Goal: Information Seeking & Learning: Learn about a topic

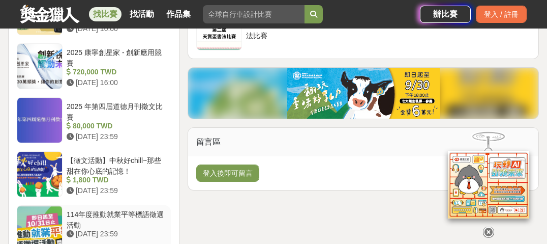
scroll to position [1099, 0]
click at [110, 155] on div "【徵文活動】中秋好chill~那些甜在你心底的記憶！" at bounding box center [117, 164] width 100 height 19
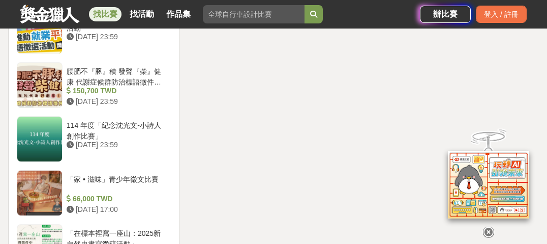
click at [488, 231] on icon at bounding box center [488, 231] width 11 height 11
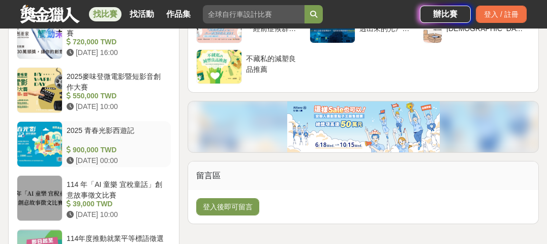
scroll to position [979, 0]
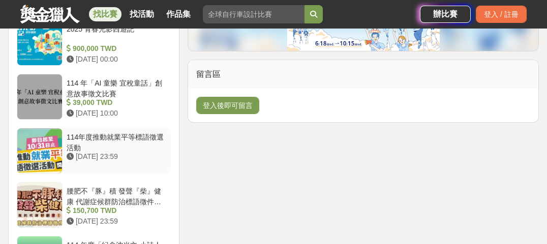
click at [111, 132] on div "114年度推動就業平等標語徵選活動" at bounding box center [117, 141] width 100 height 19
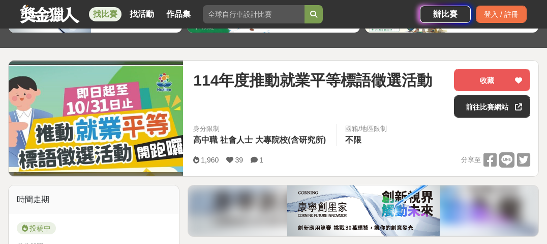
scroll to position [84, 0]
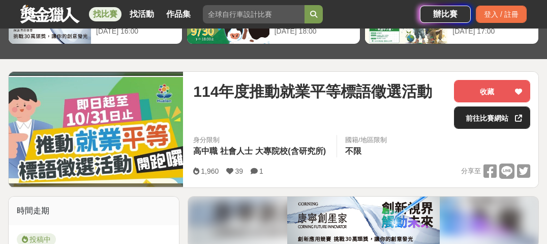
click at [482, 119] on link "前往比賽網站" at bounding box center [492, 117] width 76 height 22
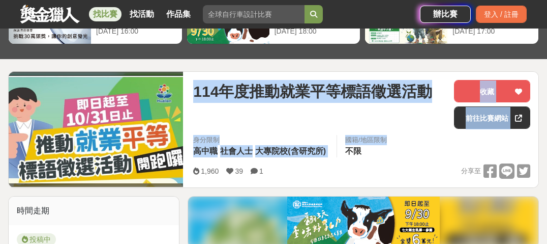
drag, startPoint x: 196, startPoint y: 90, endPoint x: 344, endPoint y: 147, distance: 158.3
click at [344, 147] on div "114年度推動就業平等標語徵選活動 收藏 前往比賽網站 身分限制 高中職 社會人士 大專院校(含研究所) 國籍/地區限制 不限 1,960 39 1 分享至 …" at bounding box center [362, 129] width 354 height 115
click at [348, 160] on div "身分限制 高中職 社會人士 大專院校(含研究所) 國籍/地區限制 不限" at bounding box center [362, 149] width 354 height 28
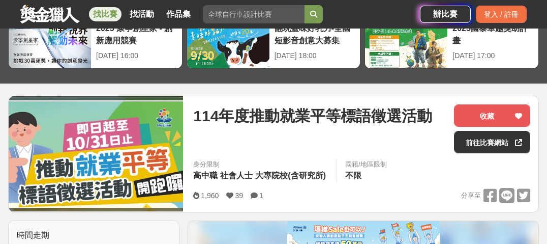
scroll to position [43, 0]
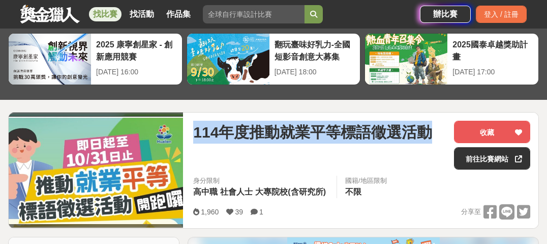
drag, startPoint x: 195, startPoint y: 133, endPoint x: 434, endPoint y: 136, distance: 239.1
click at [434, 136] on div "114年度推動就業平等標語徵選活動" at bounding box center [319, 132] width 253 height 23
copy span "114年度推動就業平等標語徵選活動"
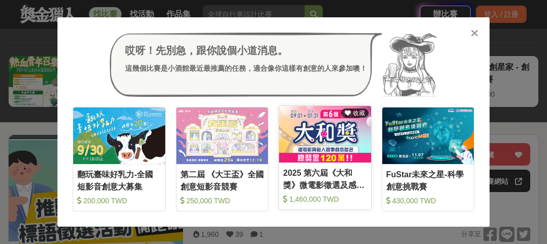
scroll to position [0, 0]
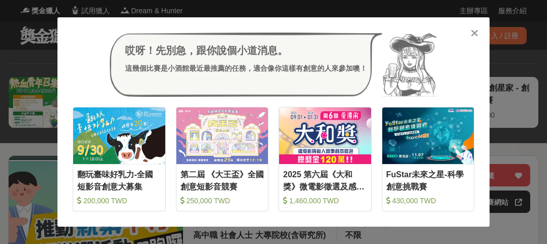
drag, startPoint x: 474, startPoint y: 33, endPoint x: 467, endPoint y: 43, distance: 12.1
click at [474, 33] on icon at bounding box center [475, 33] width 8 height 10
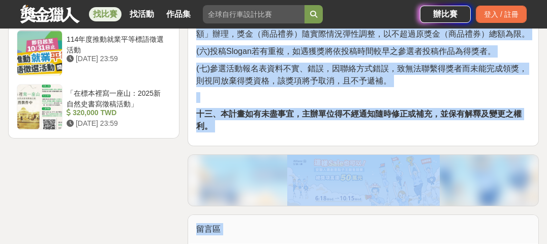
scroll to position [1430, 0]
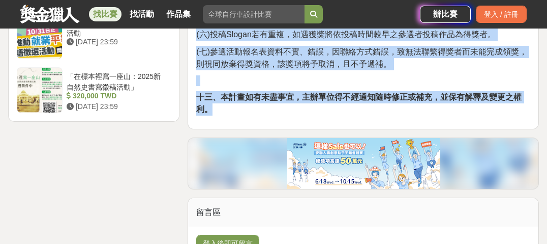
drag, startPoint x: 197, startPoint y: 71, endPoint x: 273, endPoint y: 114, distance: 86.6
copy div "一、花蓮縣政府為推動職場平權，加強性別工作平等及防制就業歧視的認知，並關心勞動者權益及勞工工作情形，辦理防制就業歧視標語徵選活動，並分為高中組、大專組及社會組…"
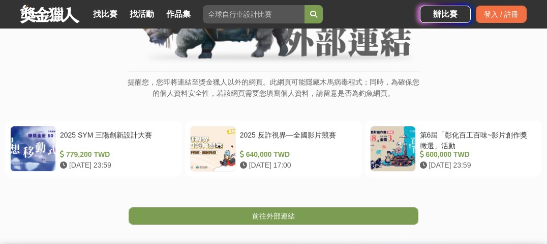
scroll to position [122, 0]
